Goal: Transaction & Acquisition: Purchase product/service

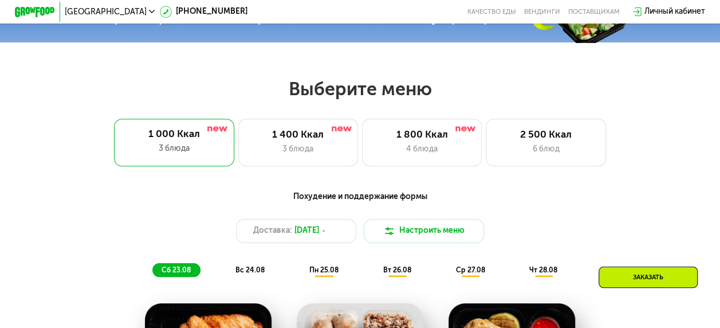
scroll to position [431, 0]
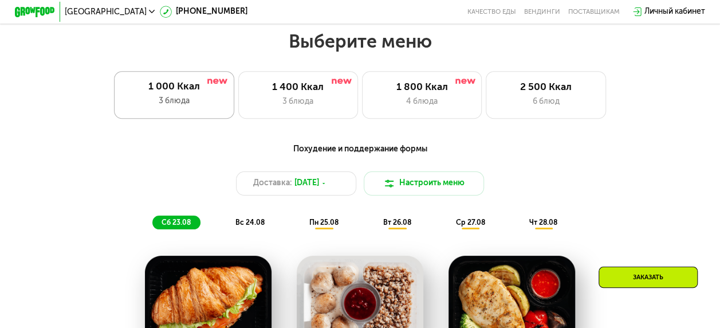
click at [175, 99] on div "1 000 Ккал 3 блюда" at bounding box center [174, 95] width 120 height 48
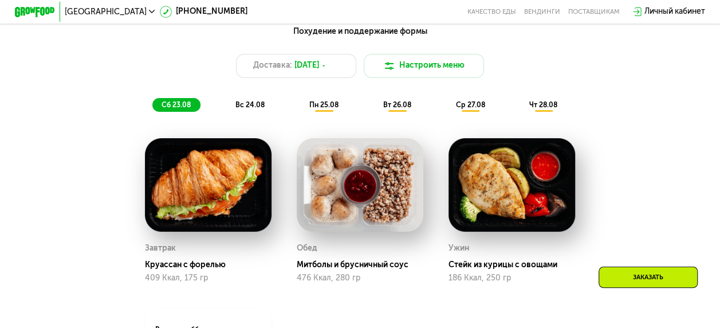
scroll to position [545, 0]
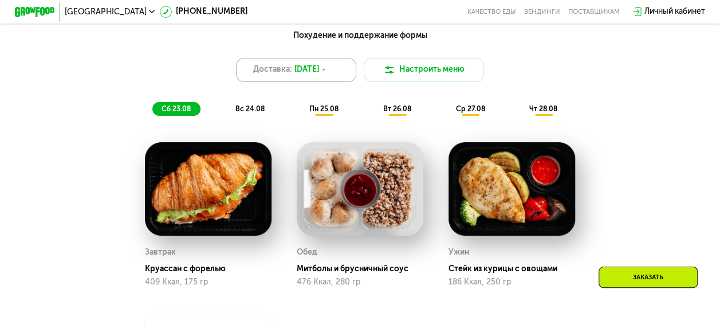
click at [326, 73] on icon at bounding box center [324, 70] width 6 height 6
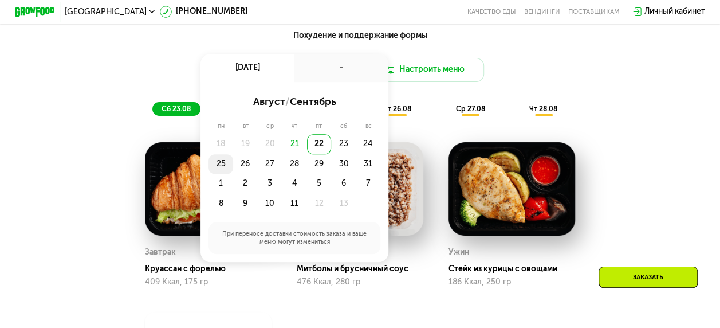
click at [233, 171] on div "25" at bounding box center [245, 164] width 25 height 20
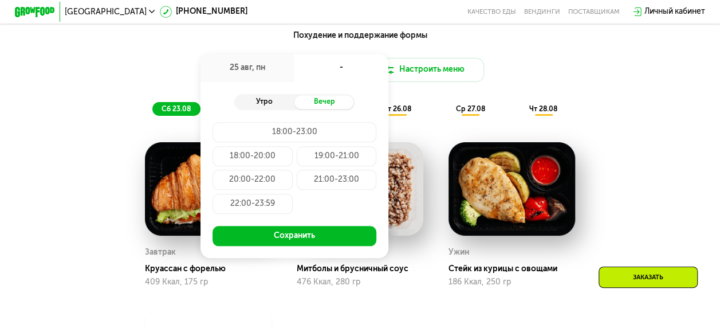
click at [252, 105] on div "Утро" at bounding box center [264, 102] width 60 height 14
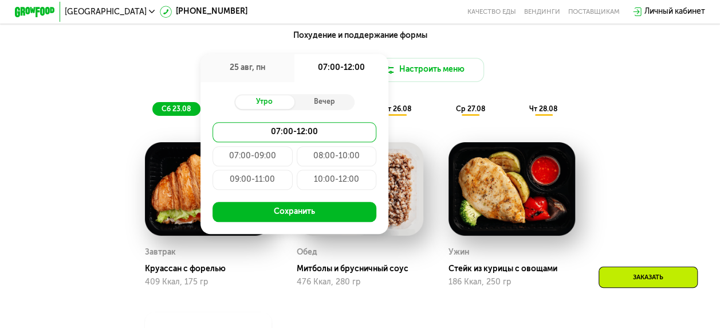
click at [297, 187] on div "09:00-11:00" at bounding box center [337, 180] width 80 height 20
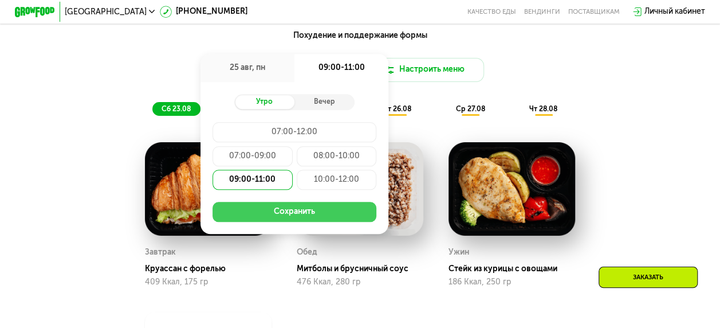
click at [290, 215] on button "Сохранить" at bounding box center [295, 212] width 164 height 20
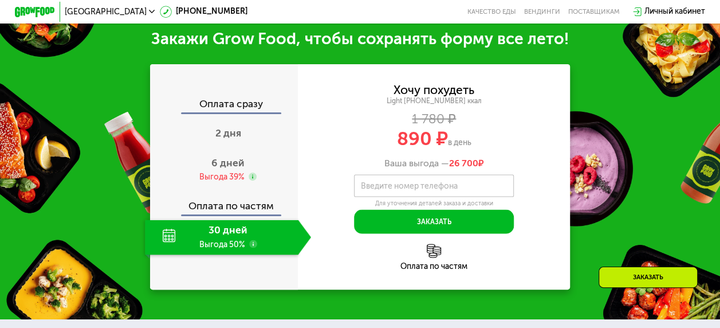
scroll to position [1069, 0]
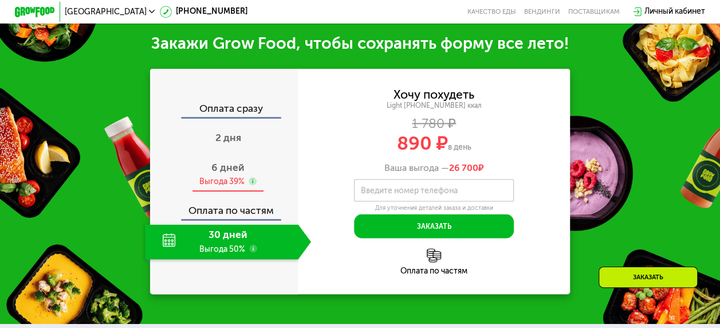
click at [225, 174] on span "6 дней" at bounding box center [227, 168] width 33 height 12
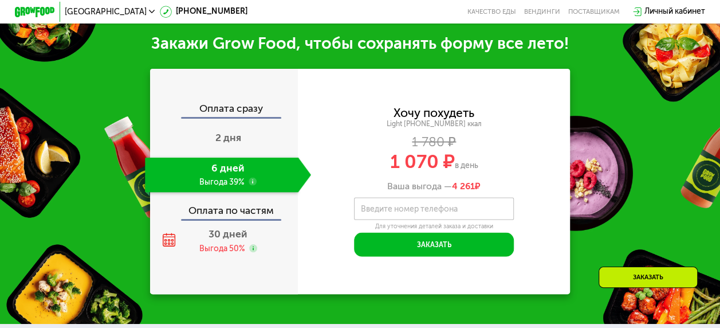
click at [250, 185] on use at bounding box center [253, 181] width 8 height 8
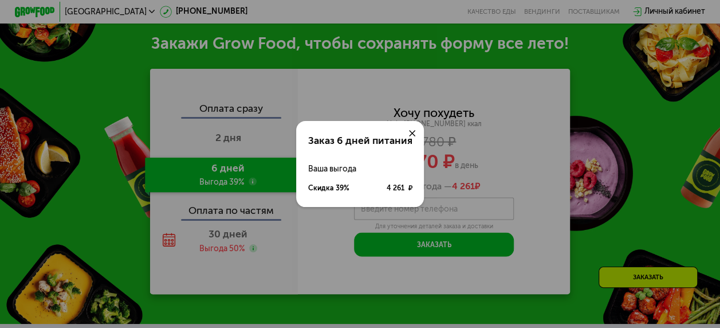
click at [416, 134] on div at bounding box center [412, 133] width 24 height 24
click at [409, 132] on icon at bounding box center [412, 133] width 6 height 6
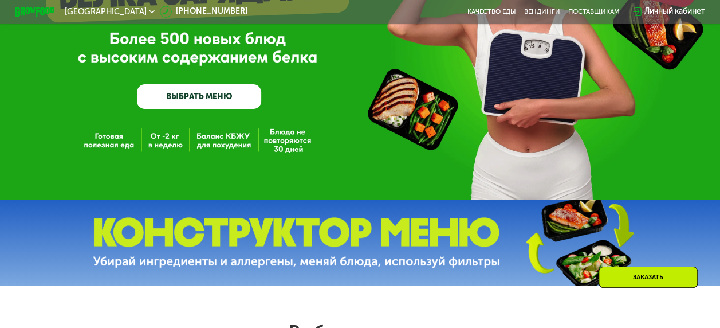
scroll to position [43, 0]
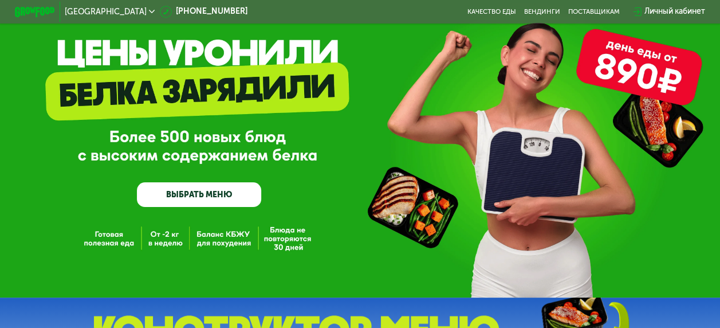
click at [630, 66] on div "GrowFood — доставка правильного питания ВЫБРАТЬ МЕНЮ" at bounding box center [360, 127] width 720 height 340
click at [197, 195] on link "ВЫБРАТЬ МЕНЮ" at bounding box center [199, 194] width 124 height 25
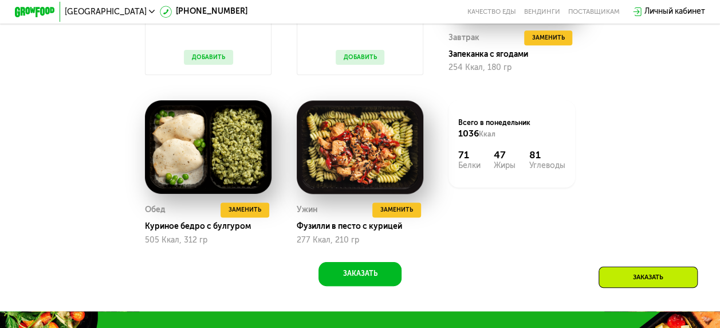
scroll to position [757, 0]
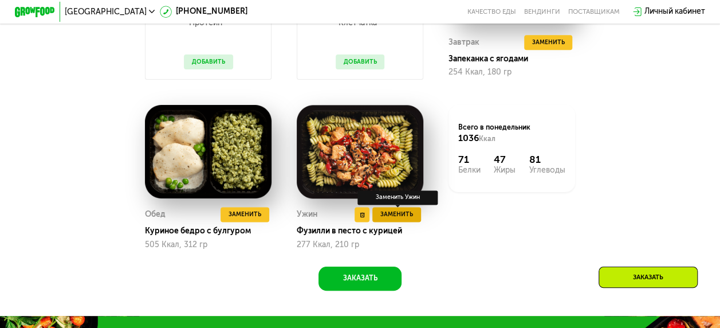
click at [393, 219] on span "Заменить" at bounding box center [396, 214] width 33 height 10
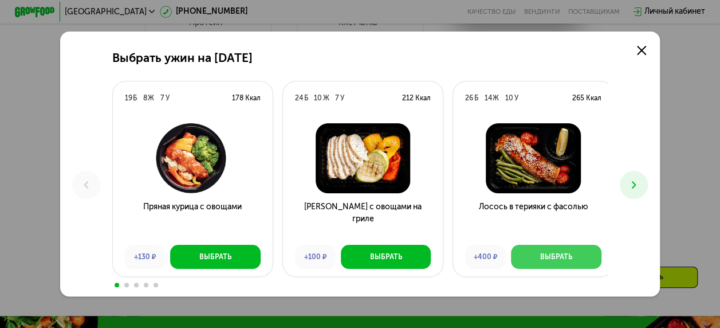
click at [548, 259] on div "Выбрать" at bounding box center [556, 257] width 32 height 10
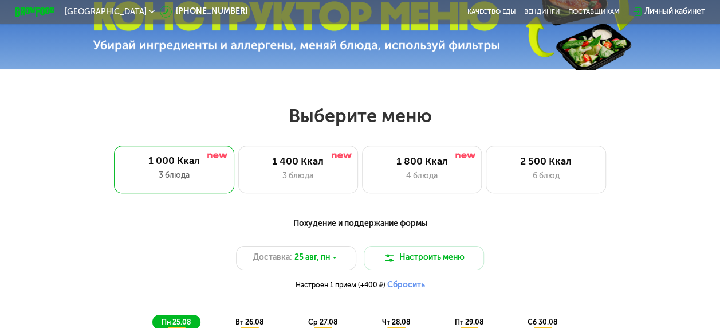
scroll to position [0, 0]
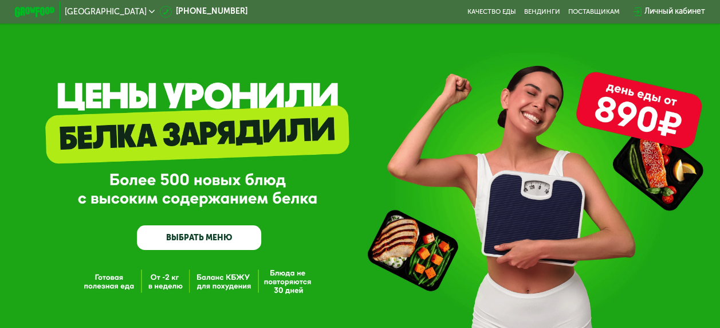
click at [550, 173] on div "GrowFood — доставка правильного питания ВЫБРАТЬ МЕНЮ" at bounding box center [360, 182] width 720 height 135
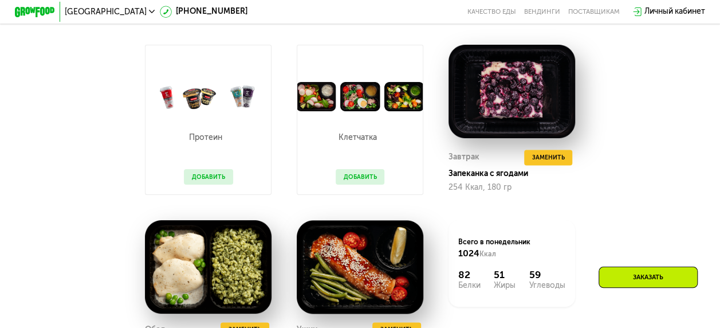
scroll to position [546, 0]
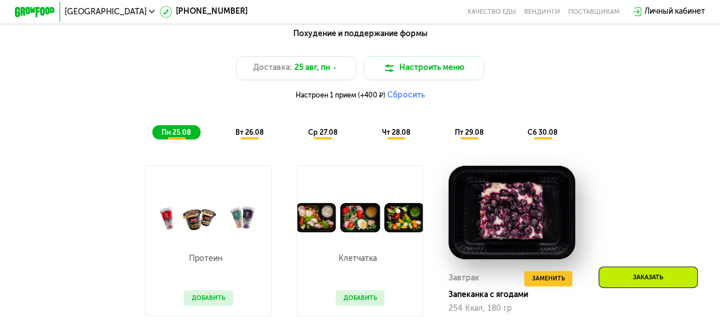
click at [246, 136] on span "вт 26.08" at bounding box center [249, 132] width 28 height 8
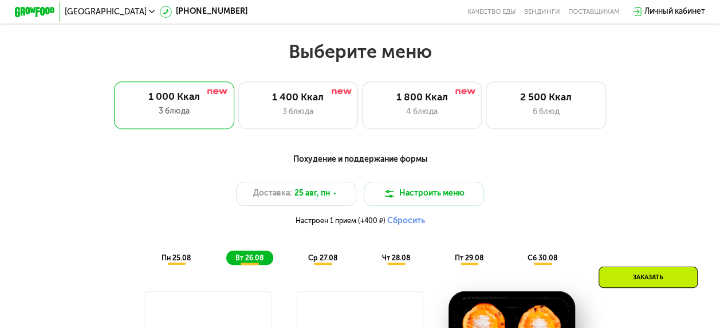
scroll to position [399, 0]
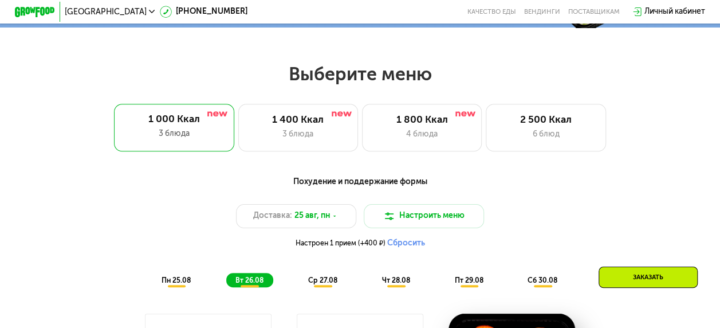
click at [373, 286] on div "ср 27.08" at bounding box center [396, 280] width 47 height 14
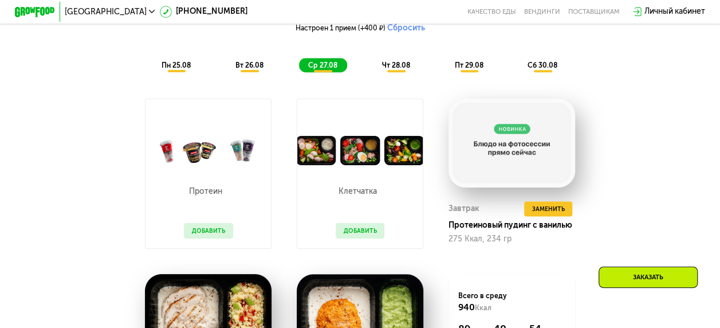
scroll to position [546, 0]
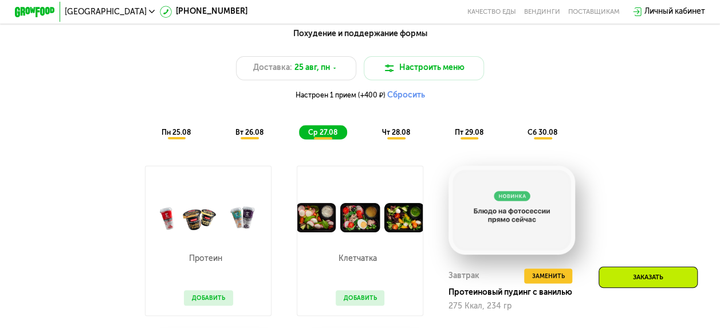
click at [392, 136] on span "чт 28.08" at bounding box center [396, 132] width 28 height 8
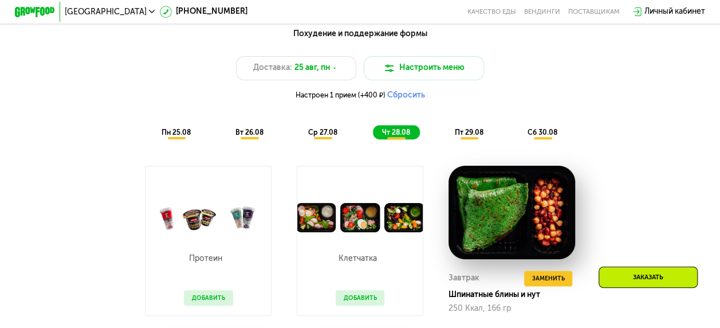
scroll to position [506, 0]
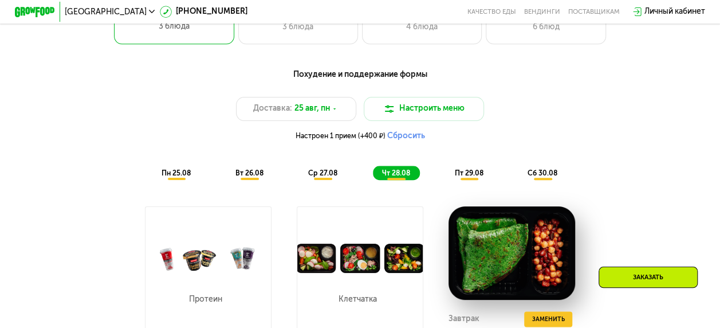
click at [478, 176] on span "пт 29.08" at bounding box center [468, 173] width 29 height 8
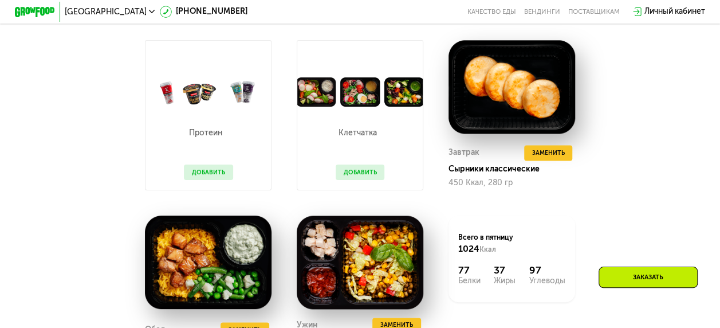
scroll to position [676, 0]
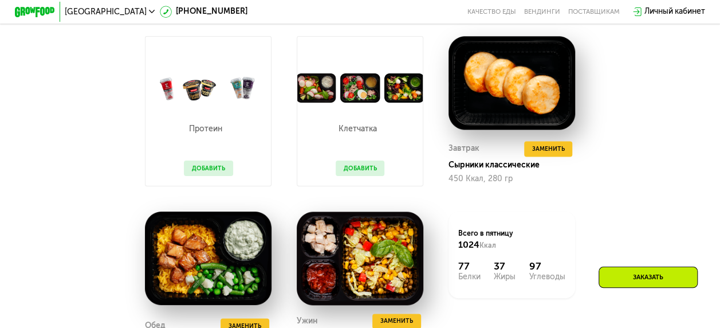
click at [352, 175] on button "Добавить" at bounding box center [360, 167] width 49 height 15
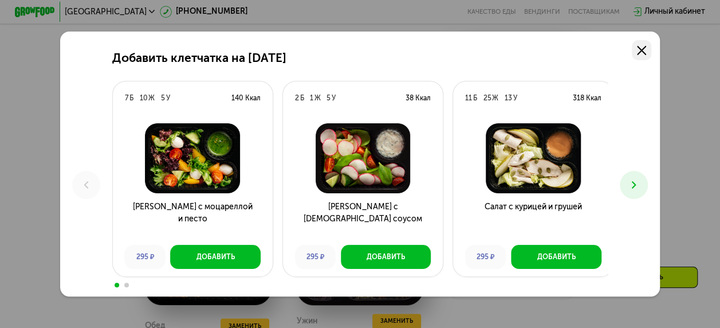
click at [645, 46] on icon at bounding box center [641, 50] width 9 height 9
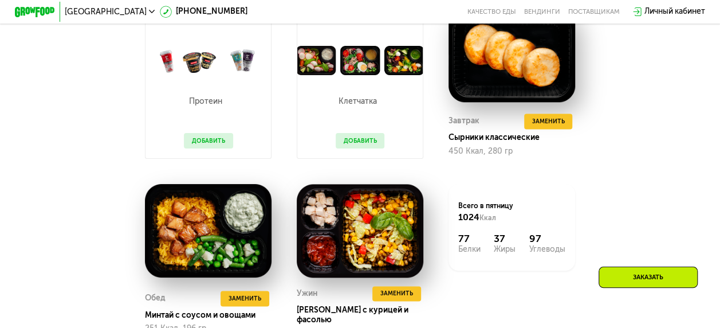
scroll to position [699, 0]
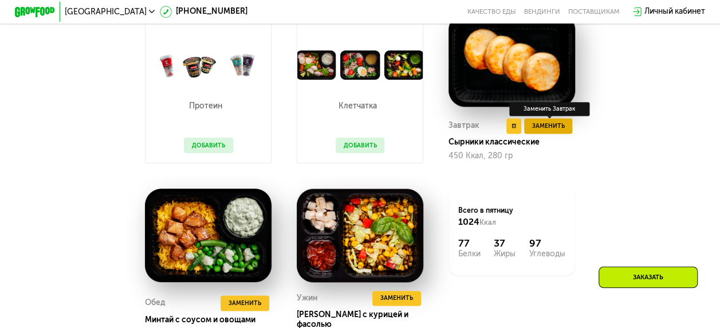
click at [549, 131] on span "Заменить" at bounding box center [548, 126] width 33 height 10
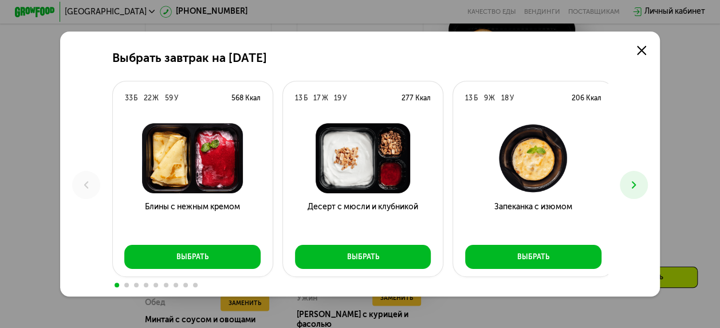
click at [640, 184] on icon at bounding box center [634, 185] width 12 height 12
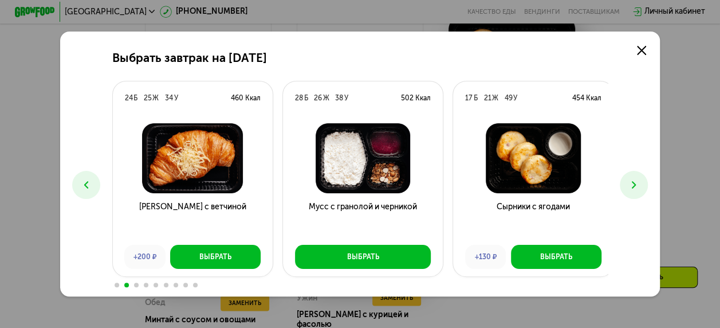
click at [640, 184] on icon at bounding box center [634, 185] width 12 height 12
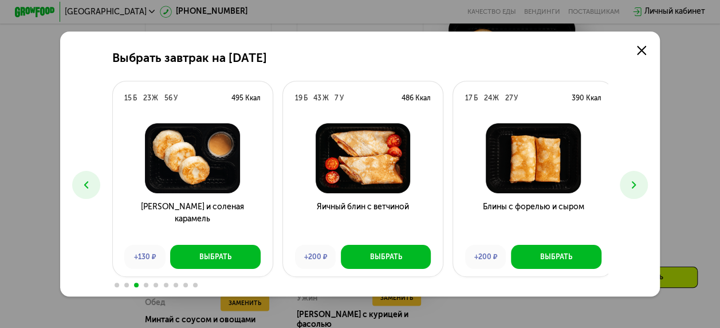
click at [640, 184] on icon at bounding box center [634, 185] width 12 height 12
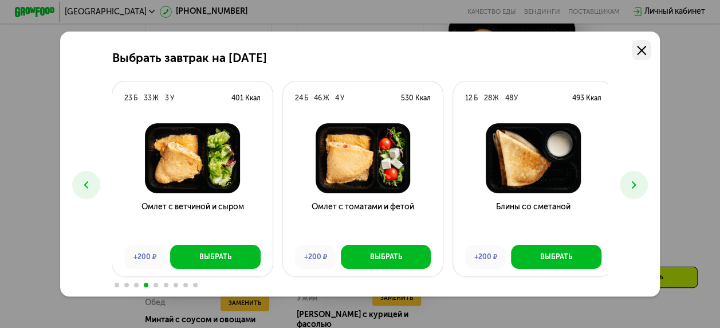
click at [646, 46] on icon at bounding box center [641, 50] width 9 height 9
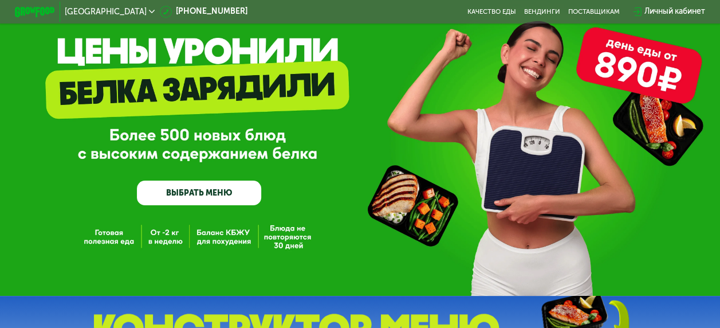
scroll to position [40, 0]
